Goal: Check status

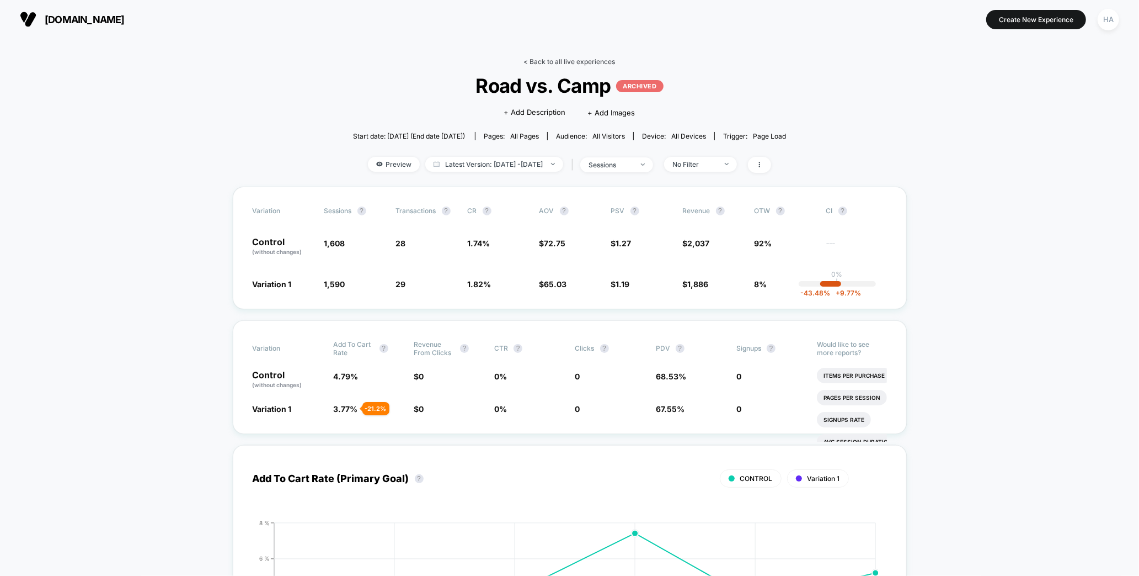
click at [560, 59] on link "< Back to all live experiences" at bounding box center [570, 61] width 92 height 8
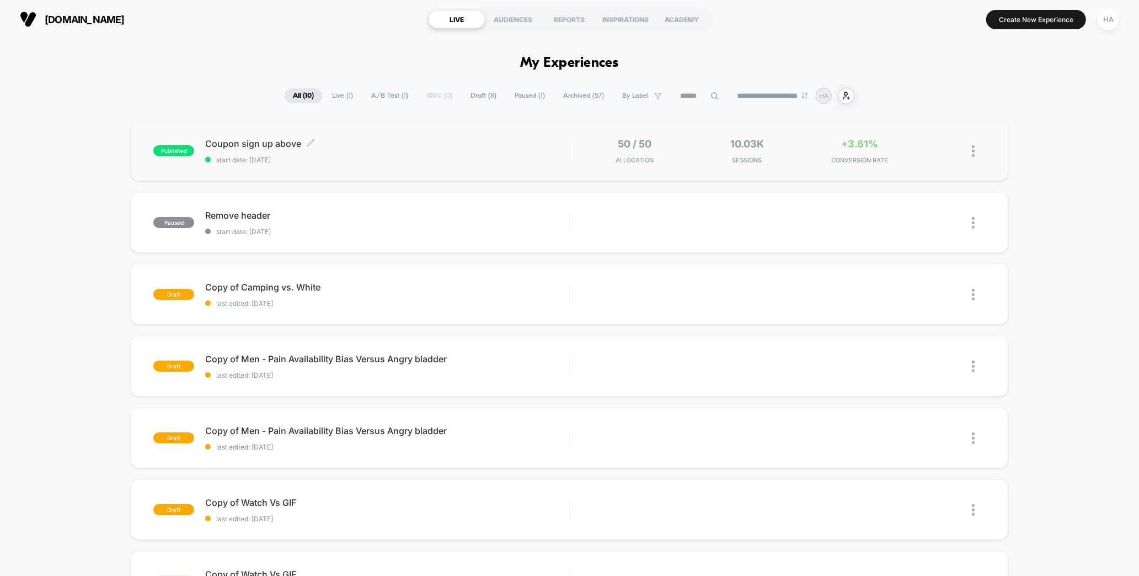
click at [457, 153] on div "Coupon sign up above Click to edit experience details Click to edit experience …" at bounding box center [387, 151] width 364 height 26
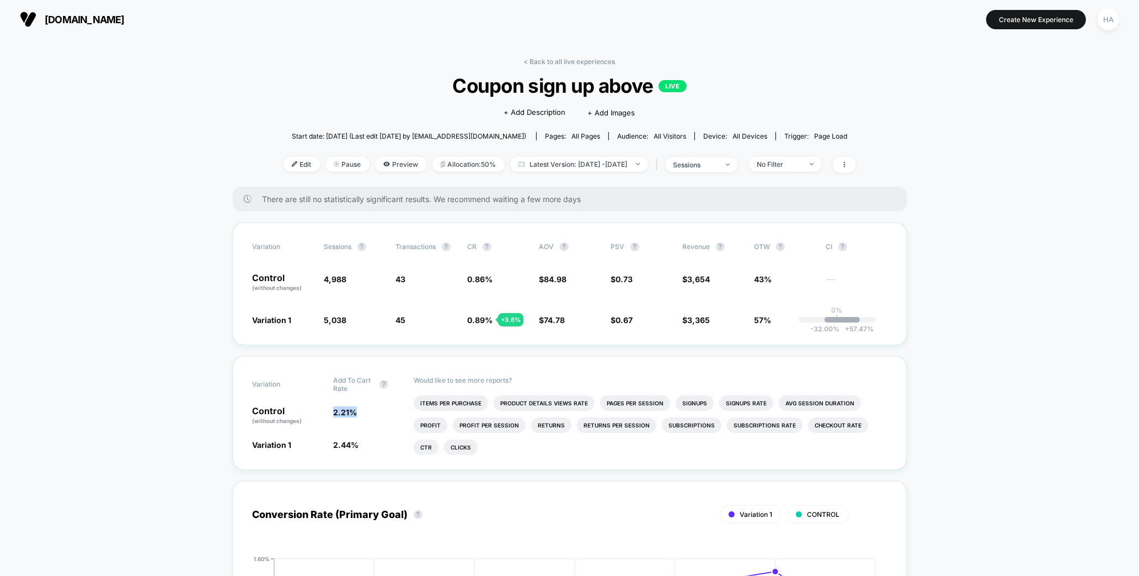
drag, startPoint x: 335, startPoint y: 409, endPoint x: 365, endPoint y: 412, distance: 29.9
click at [365, 412] on span "2.21 %" at bounding box center [368, 415] width 70 height 19
drag, startPoint x: 335, startPoint y: 412, endPoint x: 362, endPoint y: 415, distance: 26.6
click at [362, 415] on span "2.21 %" at bounding box center [368, 415] width 70 height 19
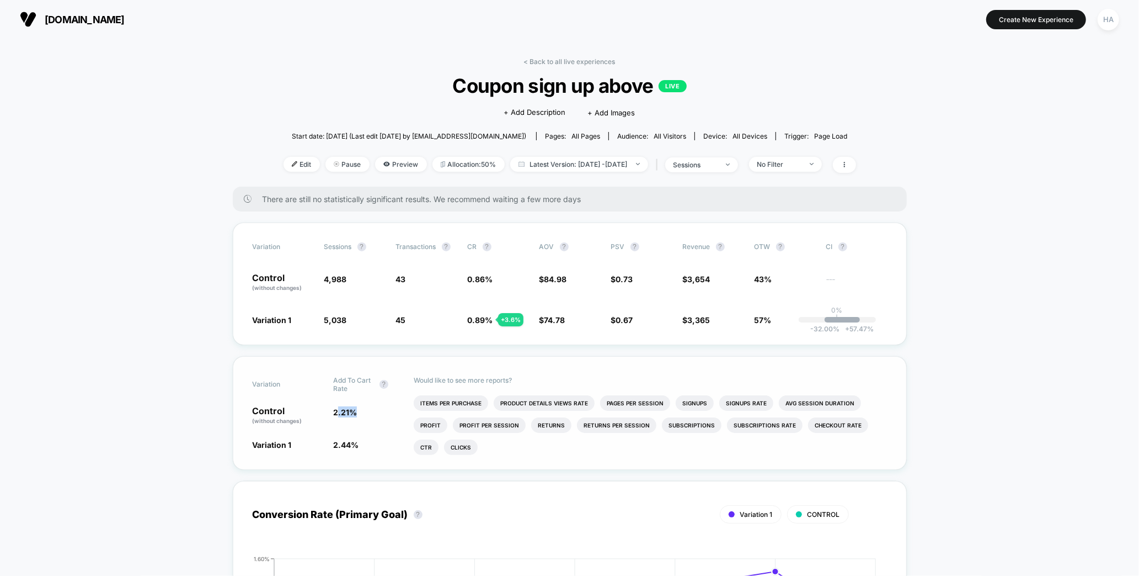
click at [362, 415] on span "2.21 %" at bounding box center [368, 415] width 70 height 19
drag, startPoint x: 340, startPoint y: 409, endPoint x: 355, endPoint y: 415, distance: 15.9
click at [354, 415] on div "Control (without changes) 2.21 %" at bounding box center [570, 415] width 635 height 19
click at [359, 415] on span "2.21 %" at bounding box center [368, 415] width 70 height 19
